Goal: Task Accomplishment & Management: Use online tool/utility

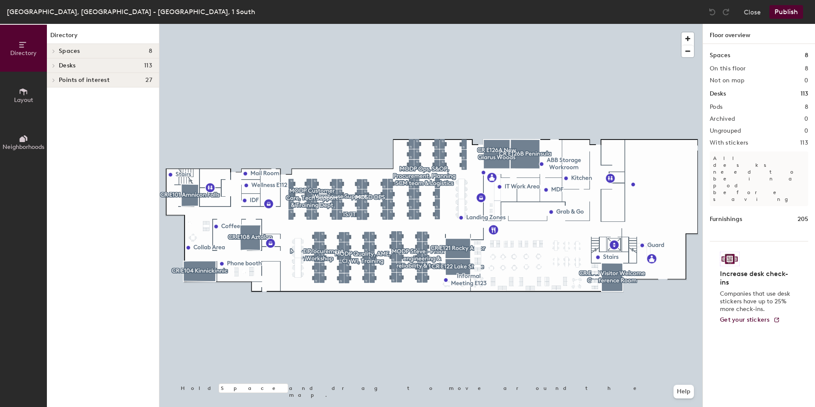
click at [53, 79] on icon at bounding box center [54, 79] width 2 height 3
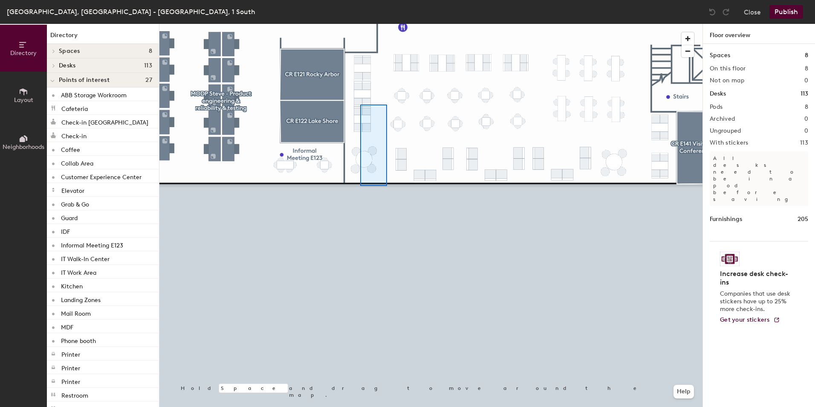
click at [384, 24] on div at bounding box center [431, 24] width 543 height 0
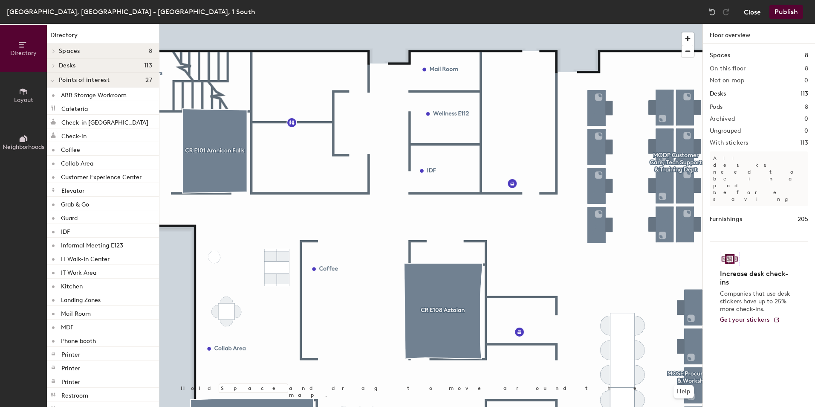
click at [757, 9] on button "Close" at bounding box center [752, 12] width 17 height 14
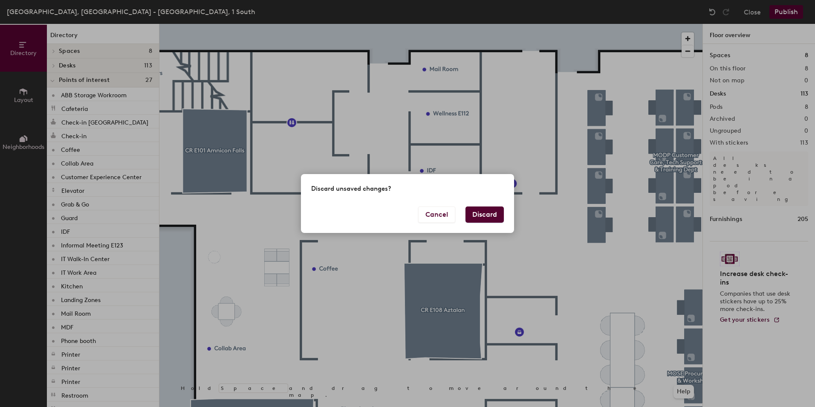
drag, startPoint x: 493, startPoint y: 214, endPoint x: 441, endPoint y: 183, distance: 60.4
click at [493, 214] on button "Discard" at bounding box center [485, 214] width 38 height 16
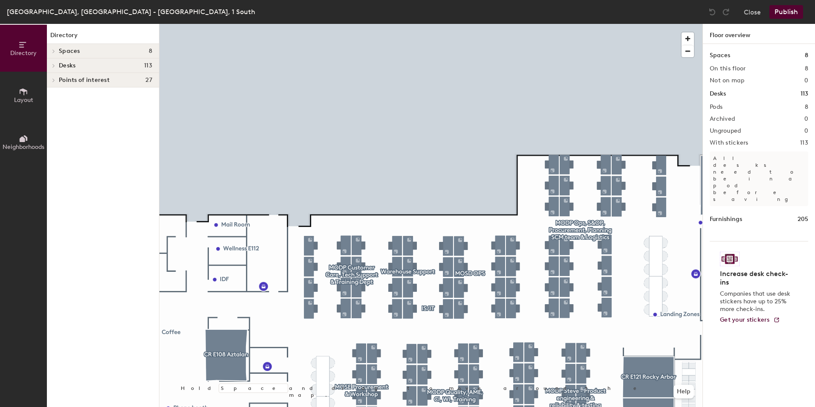
click at [55, 79] on icon at bounding box center [53, 80] width 3 height 4
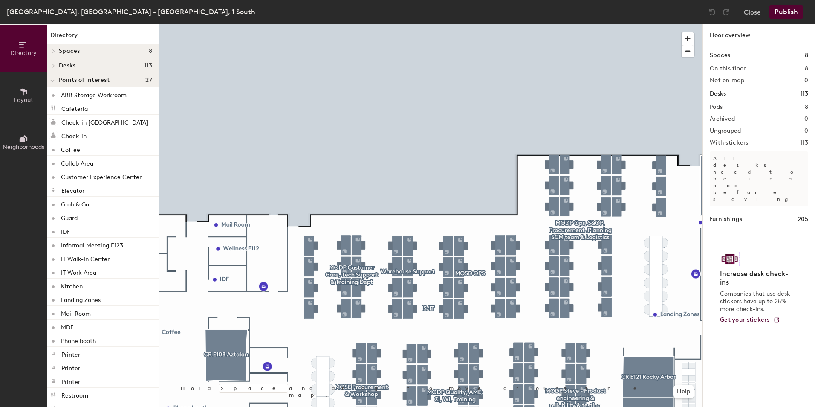
click at [84, 81] on span "Points of interest" at bounding box center [84, 80] width 51 height 7
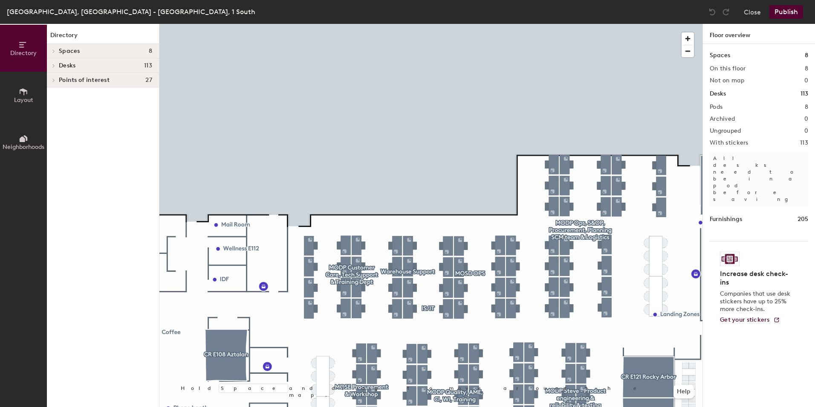
click at [53, 81] on icon at bounding box center [54, 79] width 2 height 3
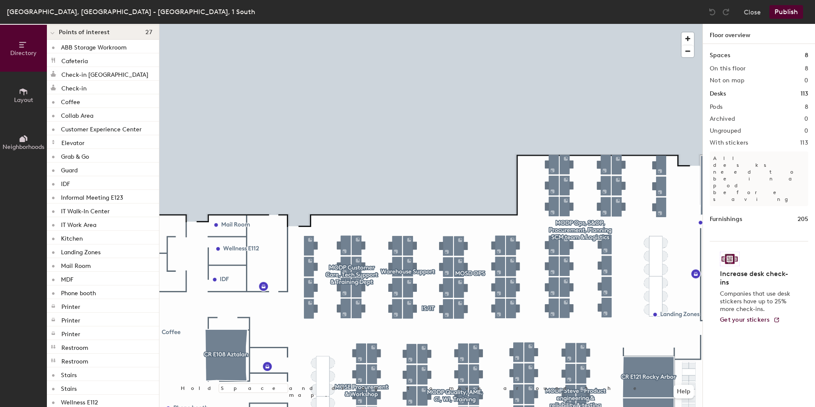
scroll to position [56, 0]
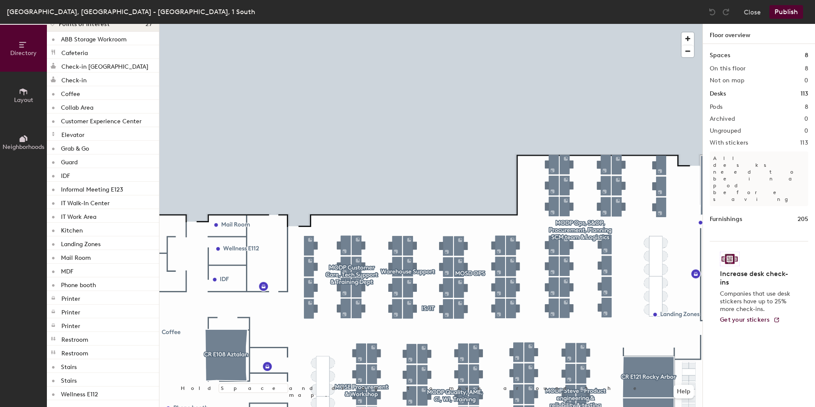
click at [33, 98] on span "Layout" at bounding box center [23, 99] width 19 height 7
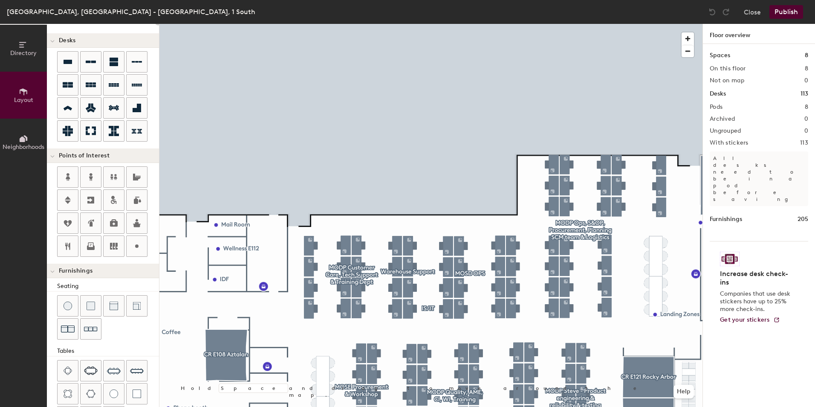
click at [53, 41] on icon at bounding box center [52, 41] width 4 height 3
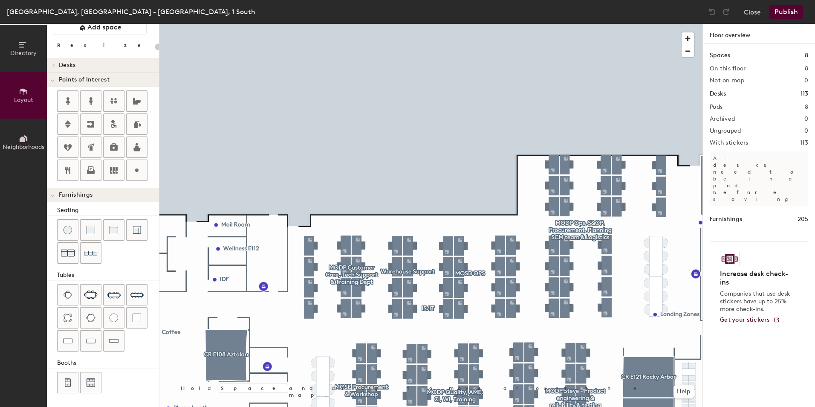
scroll to position [31, 0]
click at [52, 195] on icon at bounding box center [52, 195] width 4 height 3
